Goal: Information Seeking & Learning: Find specific fact

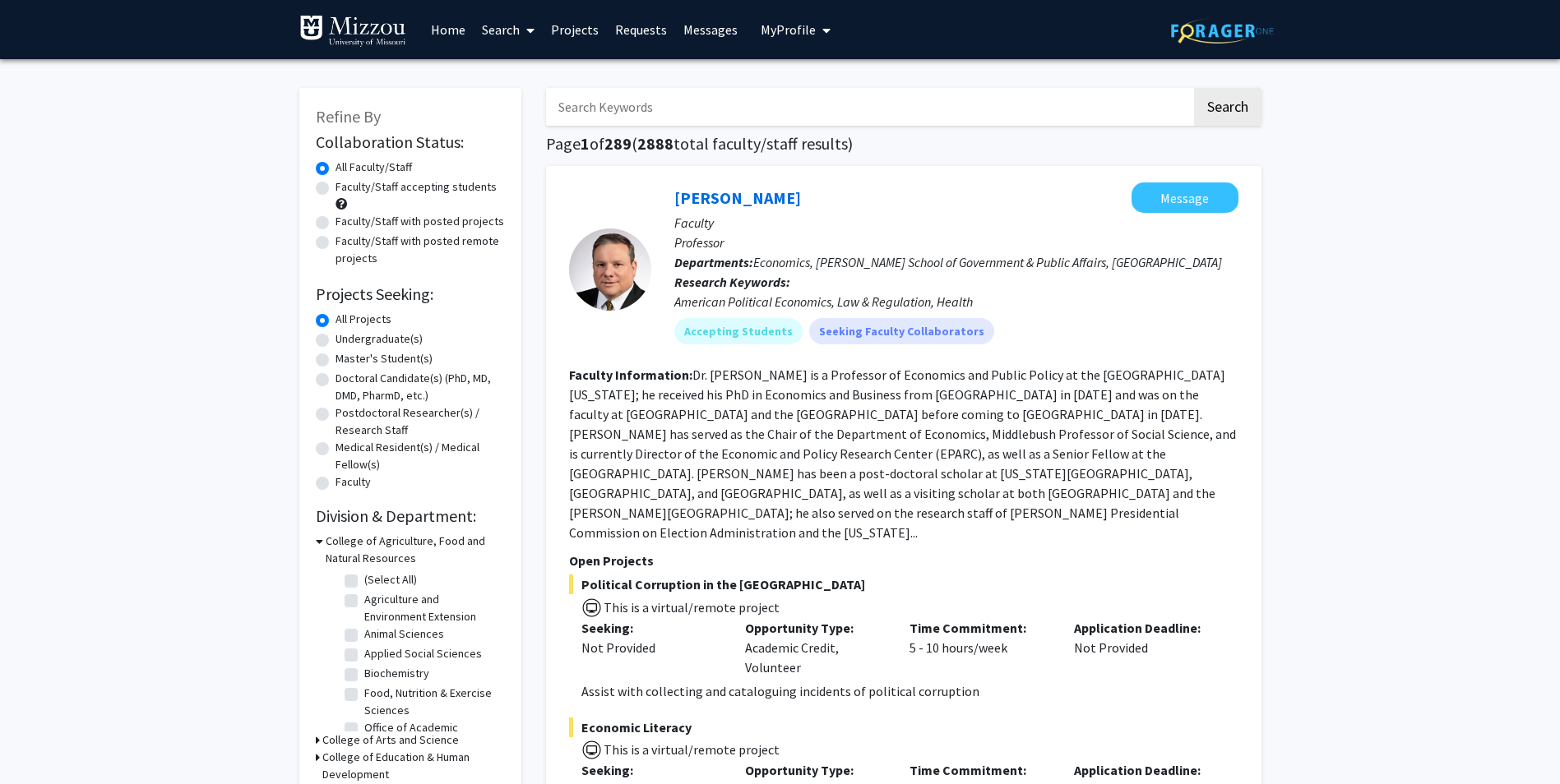
click at [665, 101] on input "Search Keywords" at bounding box center [869, 106] width 645 height 38
click at [580, 107] on input "Search Keywords" at bounding box center [869, 106] width 645 height 38
paste input "[PERSON_NAME]"
type input "[PERSON_NAME]"
click at [1228, 105] on button "Search" at bounding box center [1228, 106] width 67 height 38
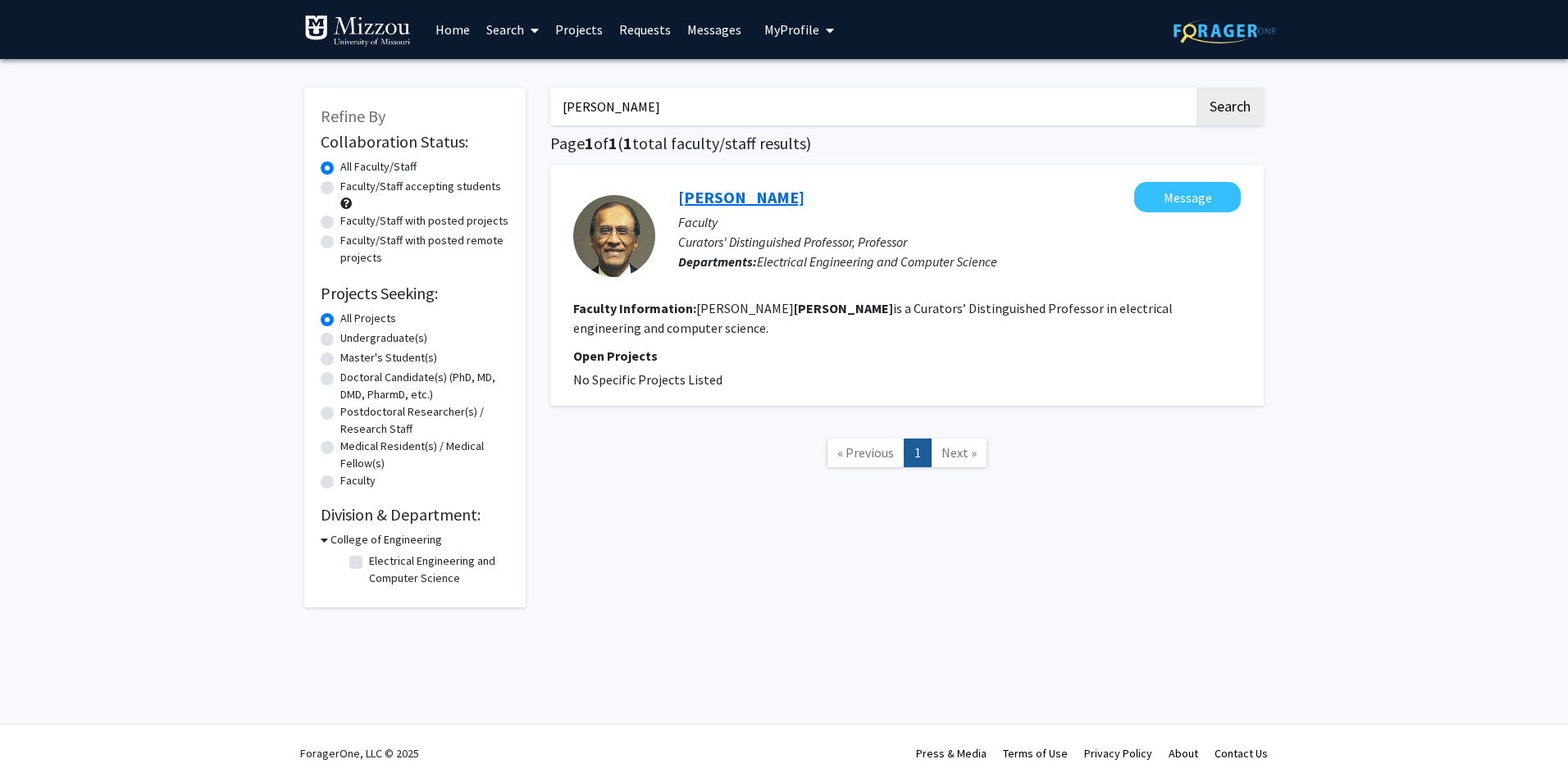
click at [737, 195] on link "[PERSON_NAME]" at bounding box center [741, 197] width 126 height 20
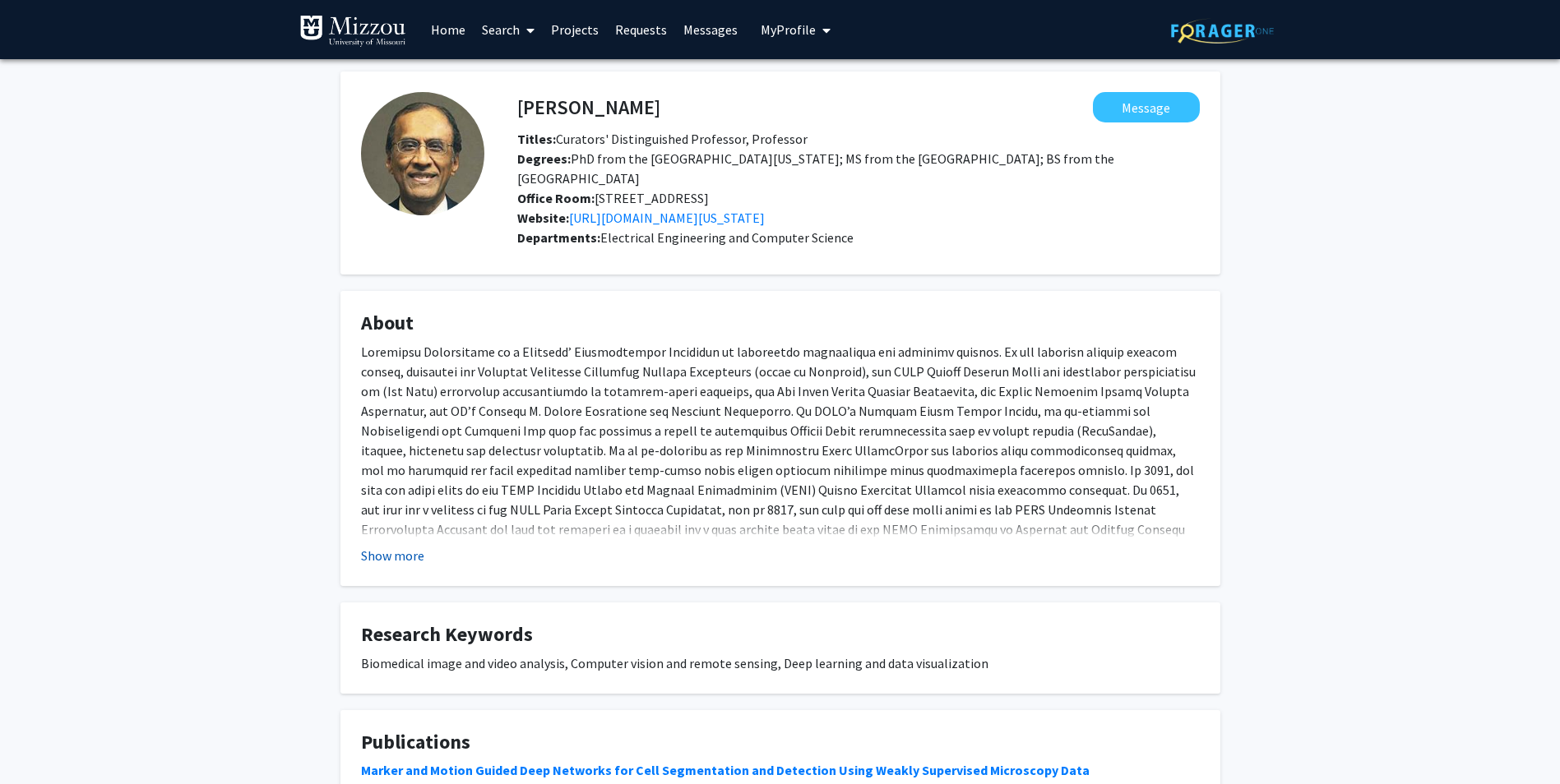
click at [405, 546] on button "Show more" at bounding box center [392, 555] width 63 height 19
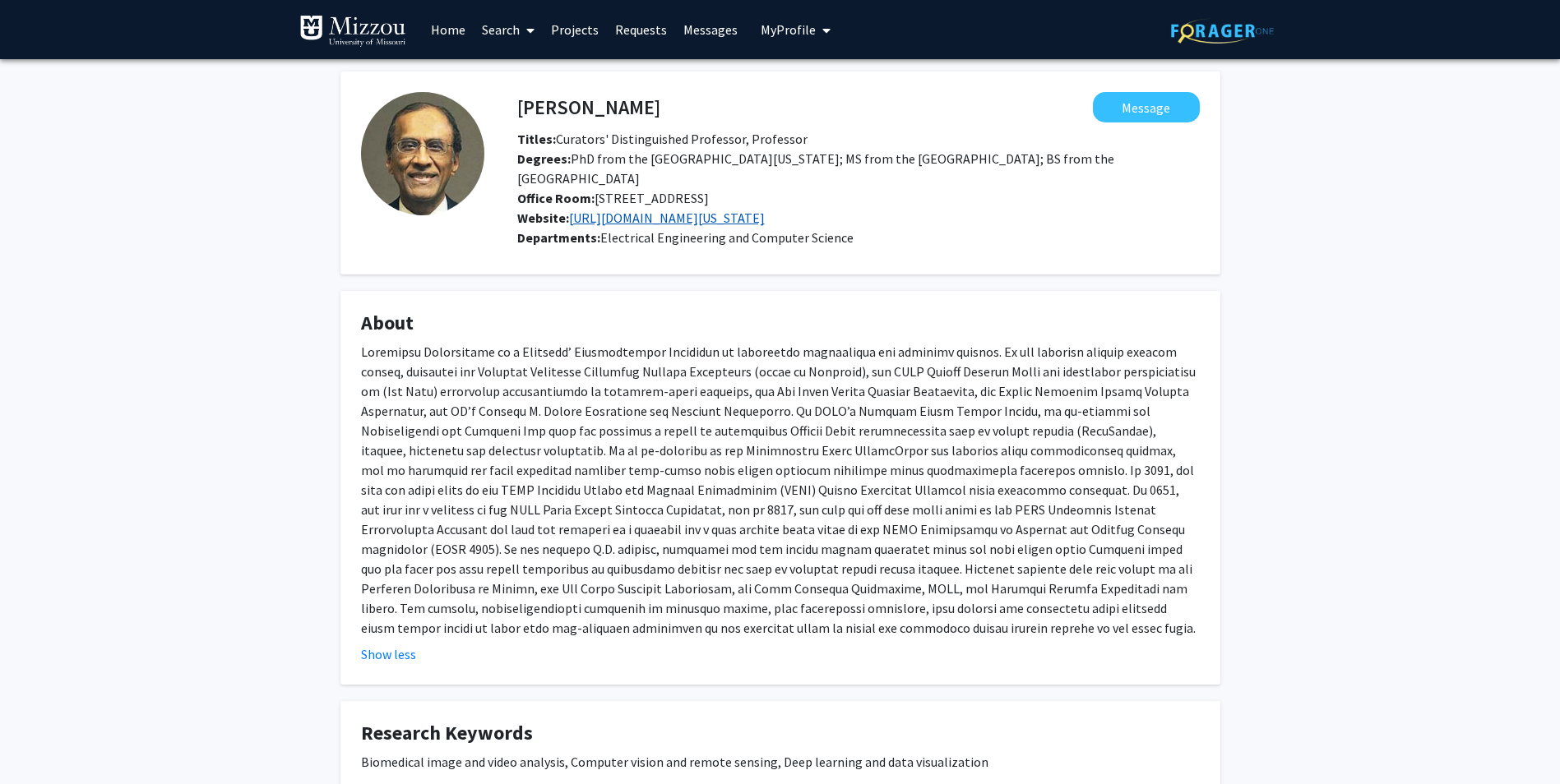
click at [610, 210] on link "[URL][DOMAIN_NAME][US_STATE]" at bounding box center [667, 218] width 196 height 17
drag, startPoint x: 722, startPoint y: 109, endPoint x: 620, endPoint y: 105, distance: 102.1
click at [620, 105] on h4 "[PERSON_NAME]" at bounding box center [588, 107] width 143 height 30
copy h4 "[PERSON_NAME]"
